Goal: Task Accomplishment & Management: Manage account settings

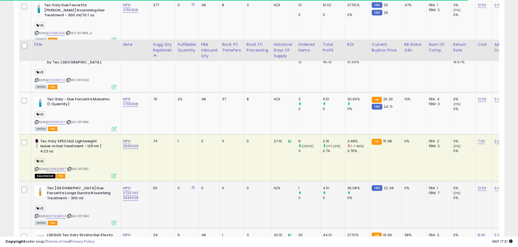
scroll to position [383, 0]
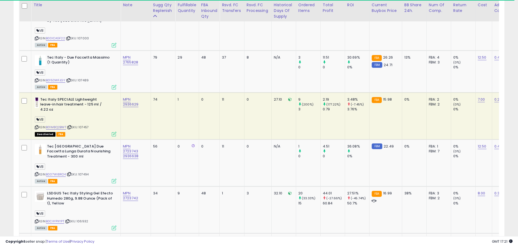
click at [90, 114] on div "ASIN: B01M8Q2BWT | SKU: 107457 Deactivated FBA" at bounding box center [76, 116] width 82 height 39
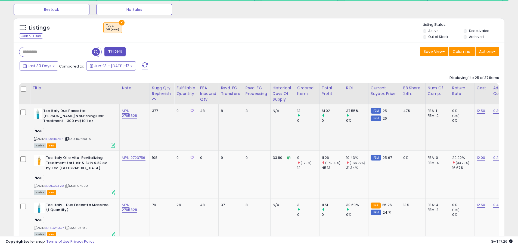
scroll to position [247, 0]
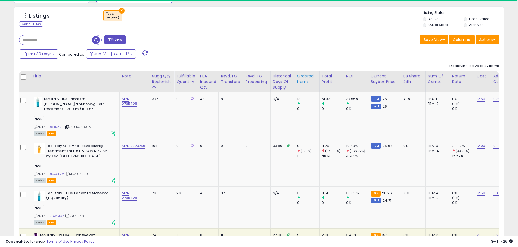
click at [305, 76] on div "Ordered Items" at bounding box center [307, 78] width 20 height 11
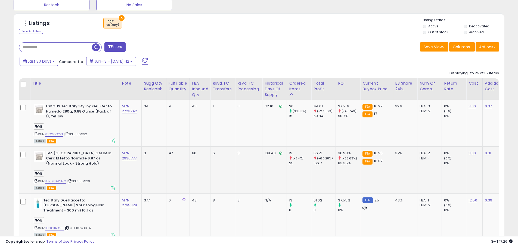
scroll to position [248, 0]
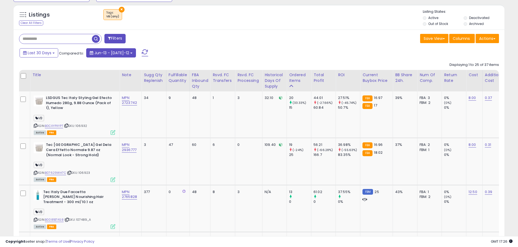
click at [130, 53] on b at bounding box center [131, 53] width 2 height 1
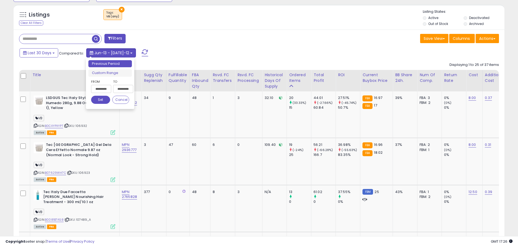
click at [130, 53] on b at bounding box center [131, 53] width 2 height 1
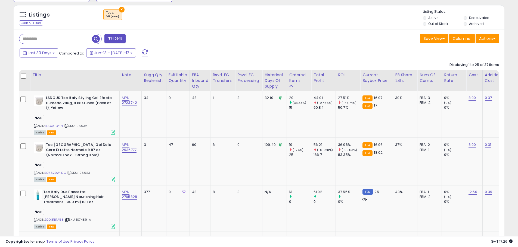
click at [52, 51] on button "Last 30 Days" at bounding box center [39, 52] width 39 height 9
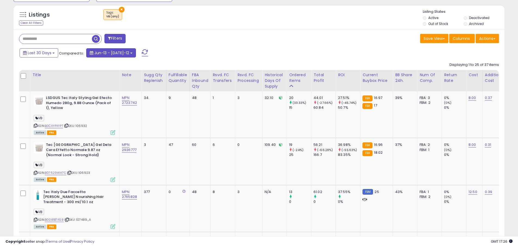
click at [121, 53] on span "Jun-13 - [DATE]-12" at bounding box center [111, 52] width 35 height 5
drag, startPoint x: 239, startPoint y: 42, endPoint x: 80, endPoint y: 52, distance: 159.0
click at [234, 43] on div "Filters" at bounding box center [137, 39] width 244 height 11
click at [48, 54] on span "Last 30 Days" at bounding box center [40, 52] width 24 height 5
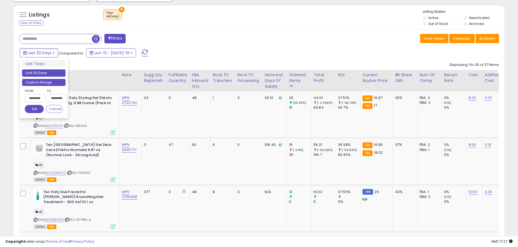
click at [43, 81] on li "Custom Range" at bounding box center [43, 82] width 43 height 7
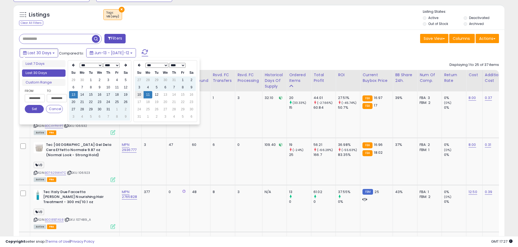
type input "**********"
click at [183, 80] on td "1" at bounding box center [182, 80] width 9 height 7
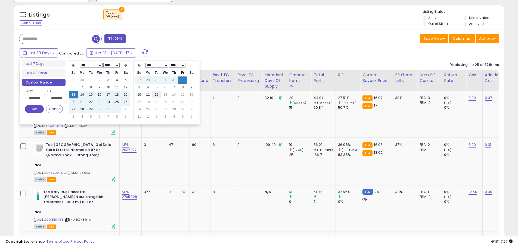
click at [156, 95] on td "12" at bounding box center [156, 94] width 9 height 7
type input "**********"
click at [118, 109] on td "1" at bounding box center [116, 109] width 9 height 7
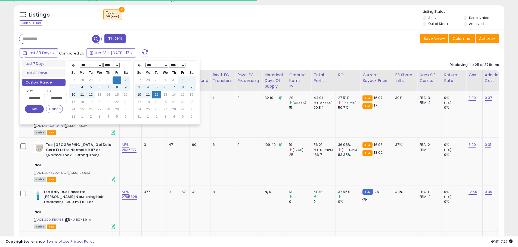
type input "**********"
click at [157, 95] on td "12" at bounding box center [156, 94] width 9 height 7
click at [40, 111] on button "Set" at bounding box center [34, 109] width 19 height 8
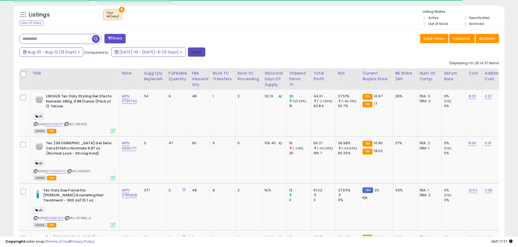
click at [188, 52] on button "Apply" at bounding box center [196, 52] width 17 height 9
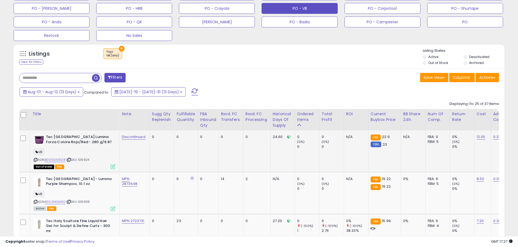
scroll to position [225, 0]
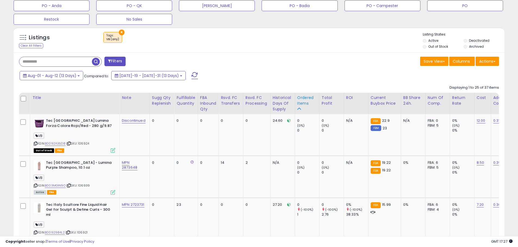
click at [304, 101] on div "Ordered Items" at bounding box center [307, 100] width 20 height 11
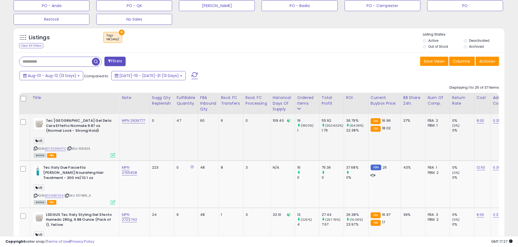
scroll to position [252, 0]
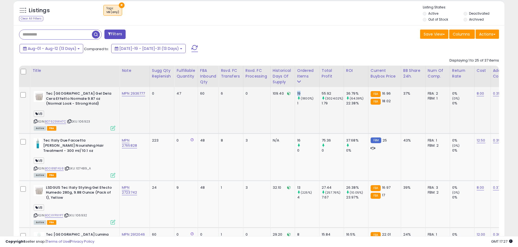
drag, startPoint x: 304, startPoint y: 95, endPoint x: 297, endPoint y: 95, distance: 6.8
click at [297, 95] on div "19" at bounding box center [308, 93] width 22 height 5
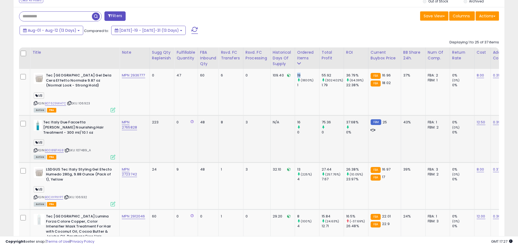
scroll to position [280, 0]
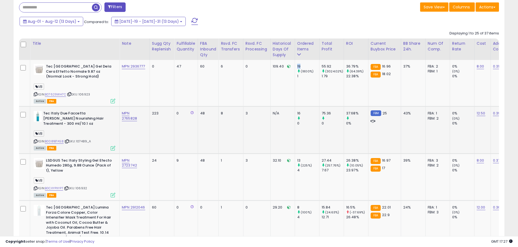
drag, startPoint x: 307, startPoint y: 116, endPoint x: 286, endPoint y: 118, distance: 21.0
click at [298, 118] on div "16 0" at bounding box center [306, 118] width 18 height 15
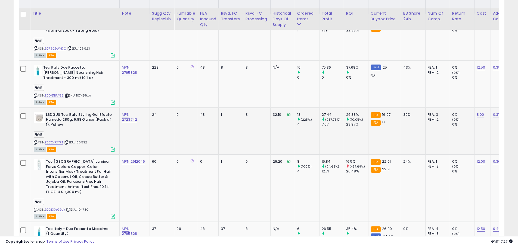
scroll to position [334, 0]
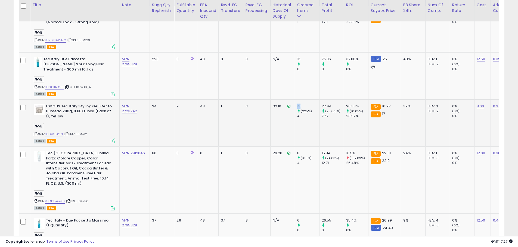
drag, startPoint x: 302, startPoint y: 108, endPoint x: 288, endPoint y: 109, distance: 14.2
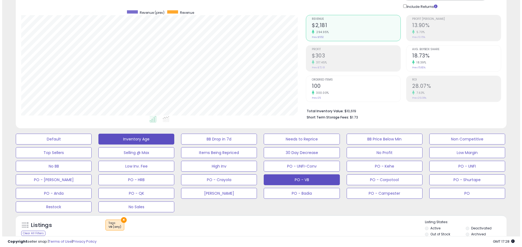
scroll to position [8, 0]
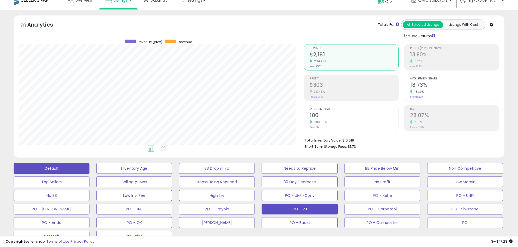
click at [60, 170] on button "Default" at bounding box center [52, 168] width 76 height 11
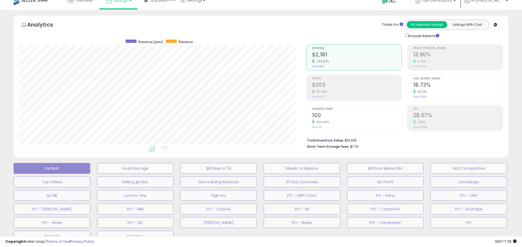
scroll to position [111, 287]
